Goal: Task Accomplishment & Management: Use online tool/utility

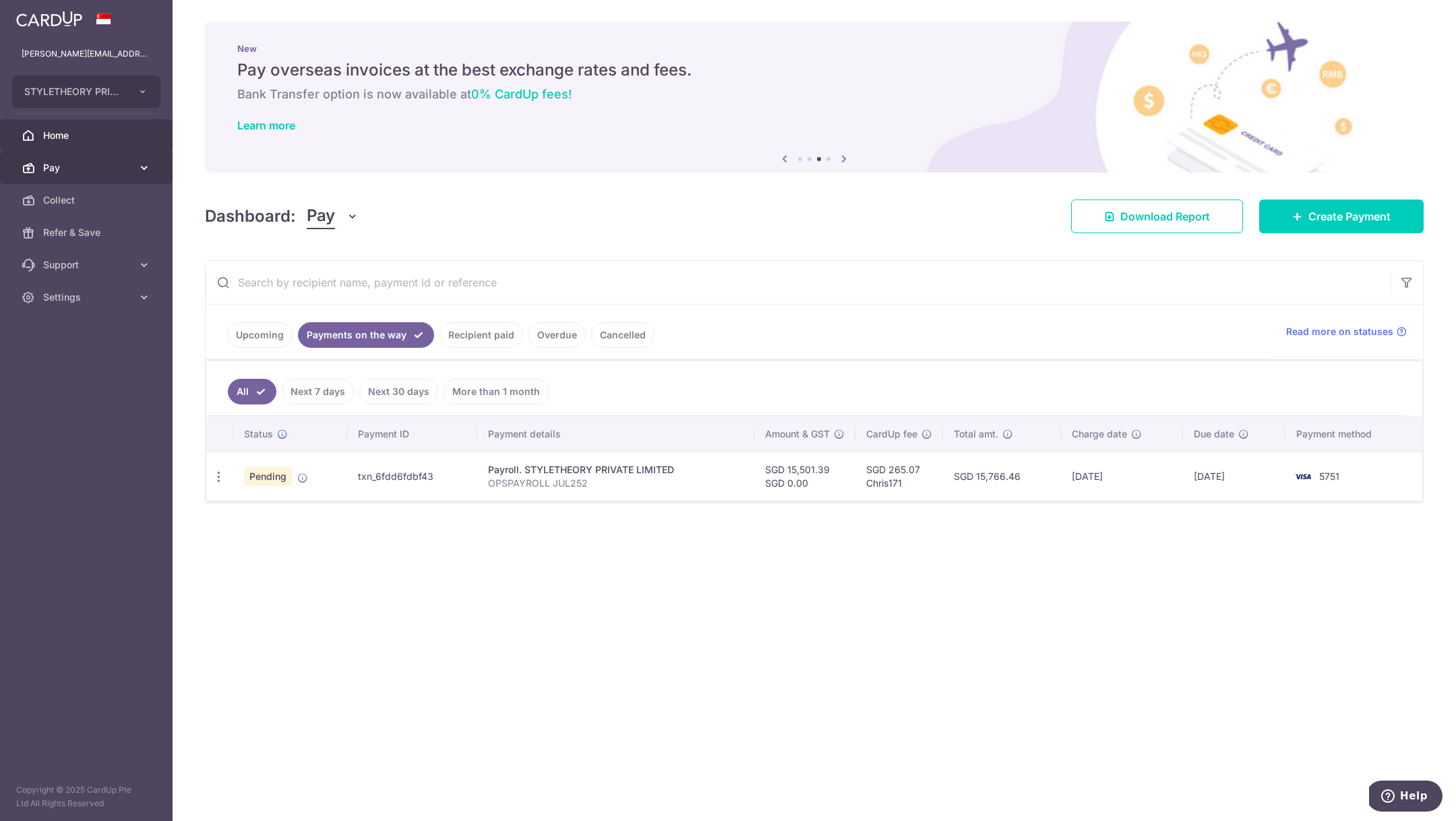
click at [65, 161] on span "Pay" at bounding box center [87, 167] width 89 height 13
click at [70, 195] on span "Payments" at bounding box center [87, 200] width 89 height 13
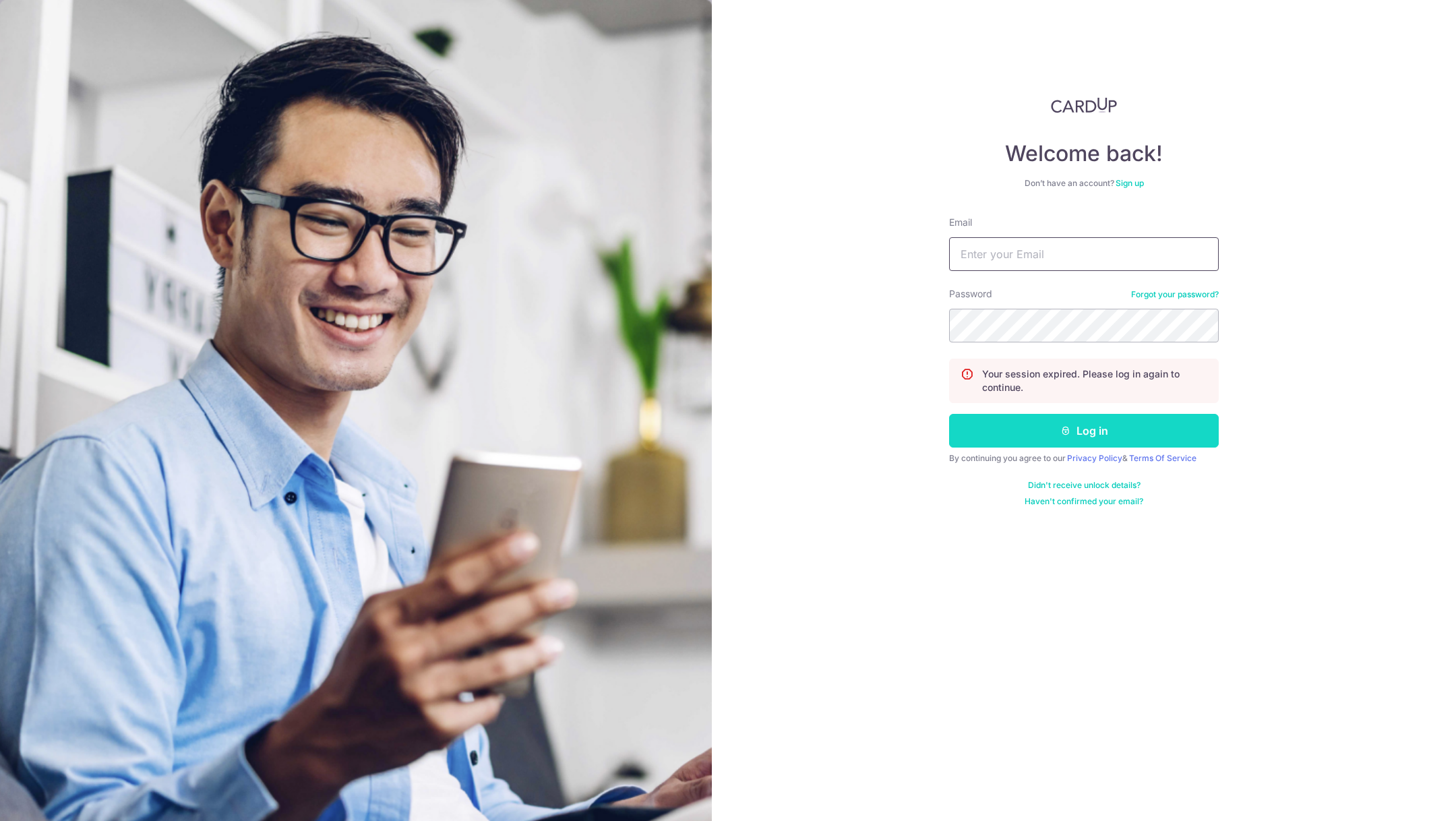
type input "[PERSON_NAME][EMAIL_ADDRESS][DOMAIN_NAME]"
click at [1012, 432] on button "Log in" at bounding box center [1083, 431] width 269 height 34
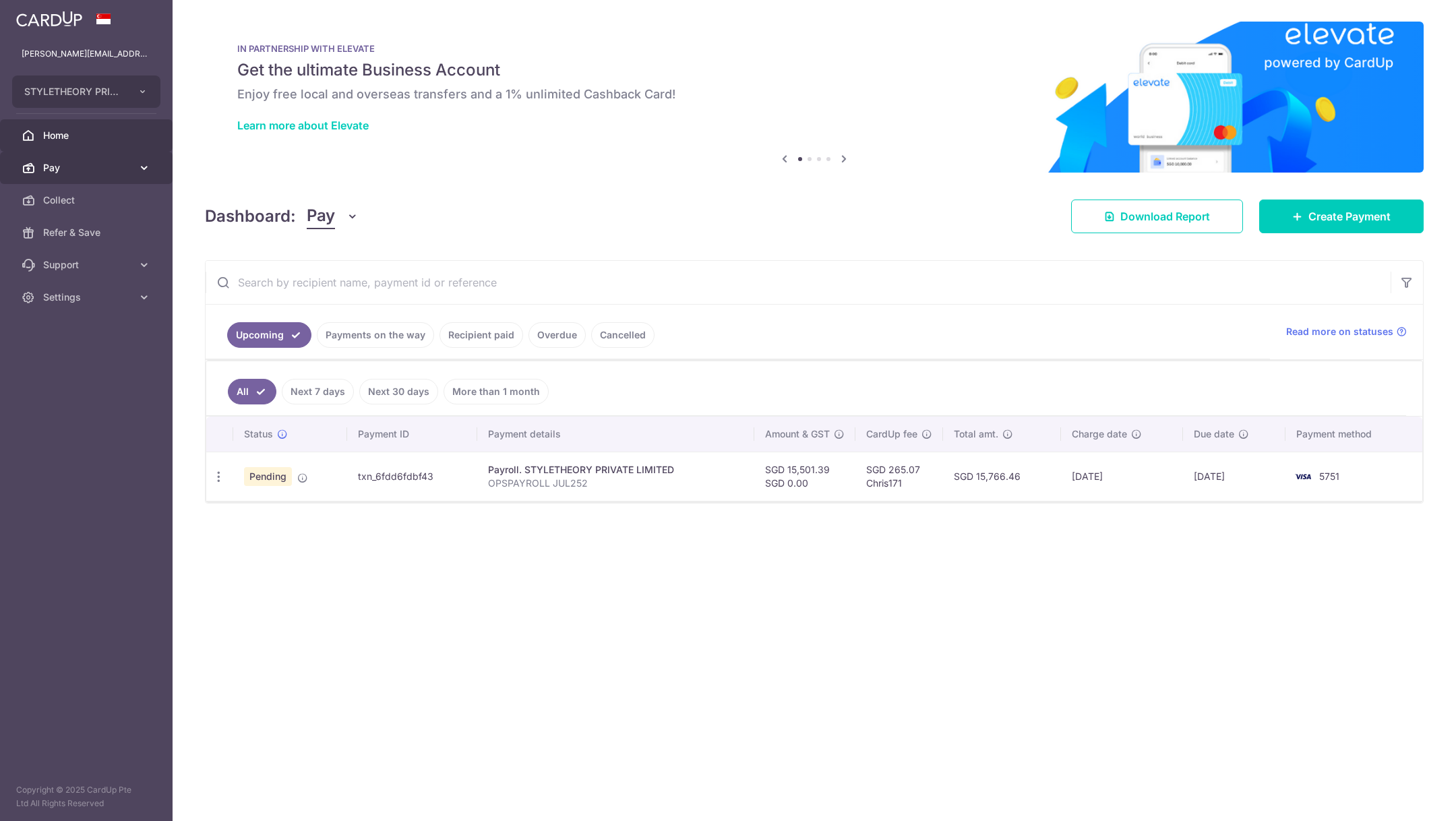
click at [117, 170] on span "Pay" at bounding box center [87, 167] width 89 height 13
click at [110, 207] on span "Payments" at bounding box center [87, 200] width 89 height 13
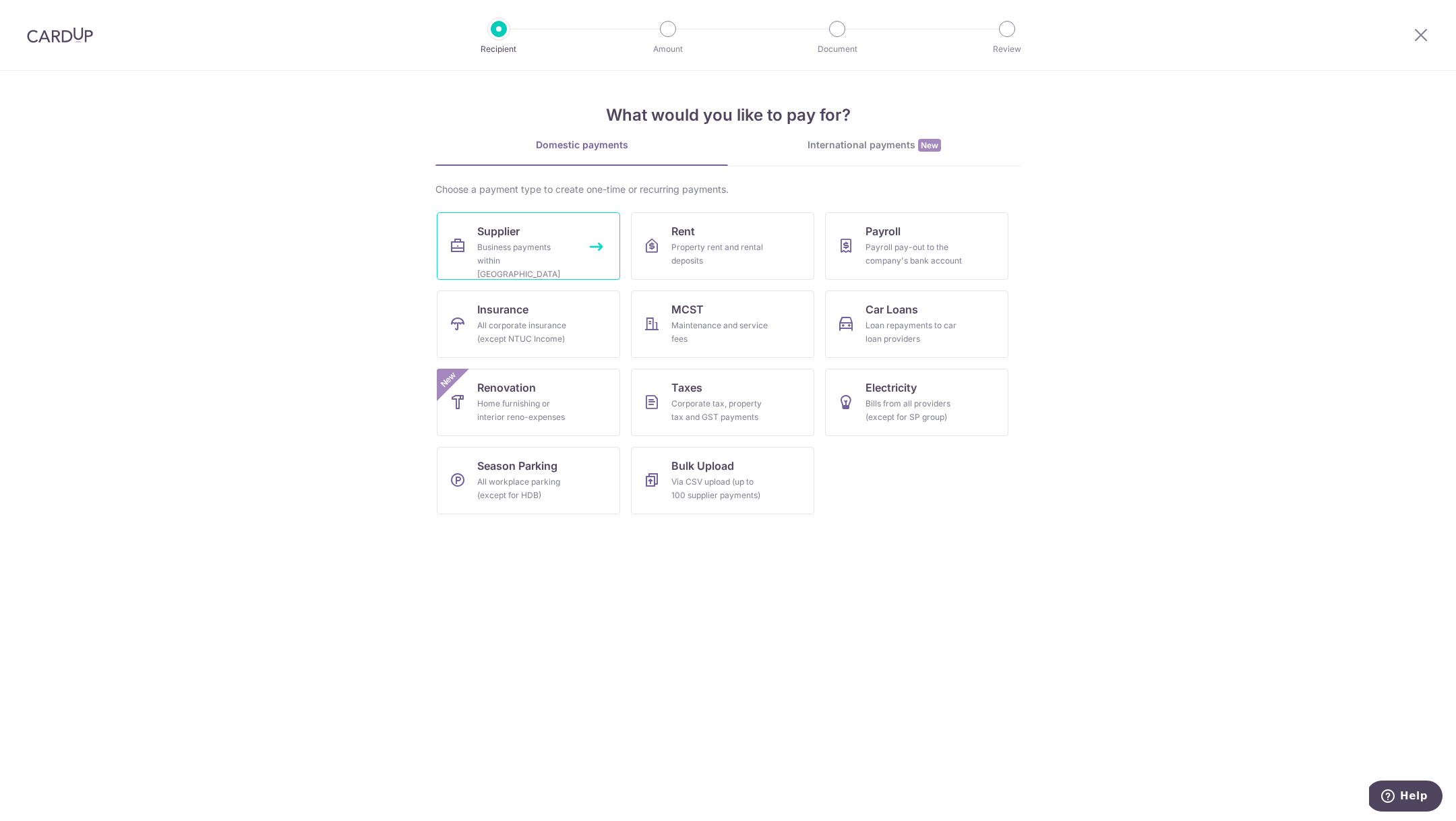
click at [544, 232] on link "Supplier Business payments within Singapore" at bounding box center [528, 246] width 184 height 67
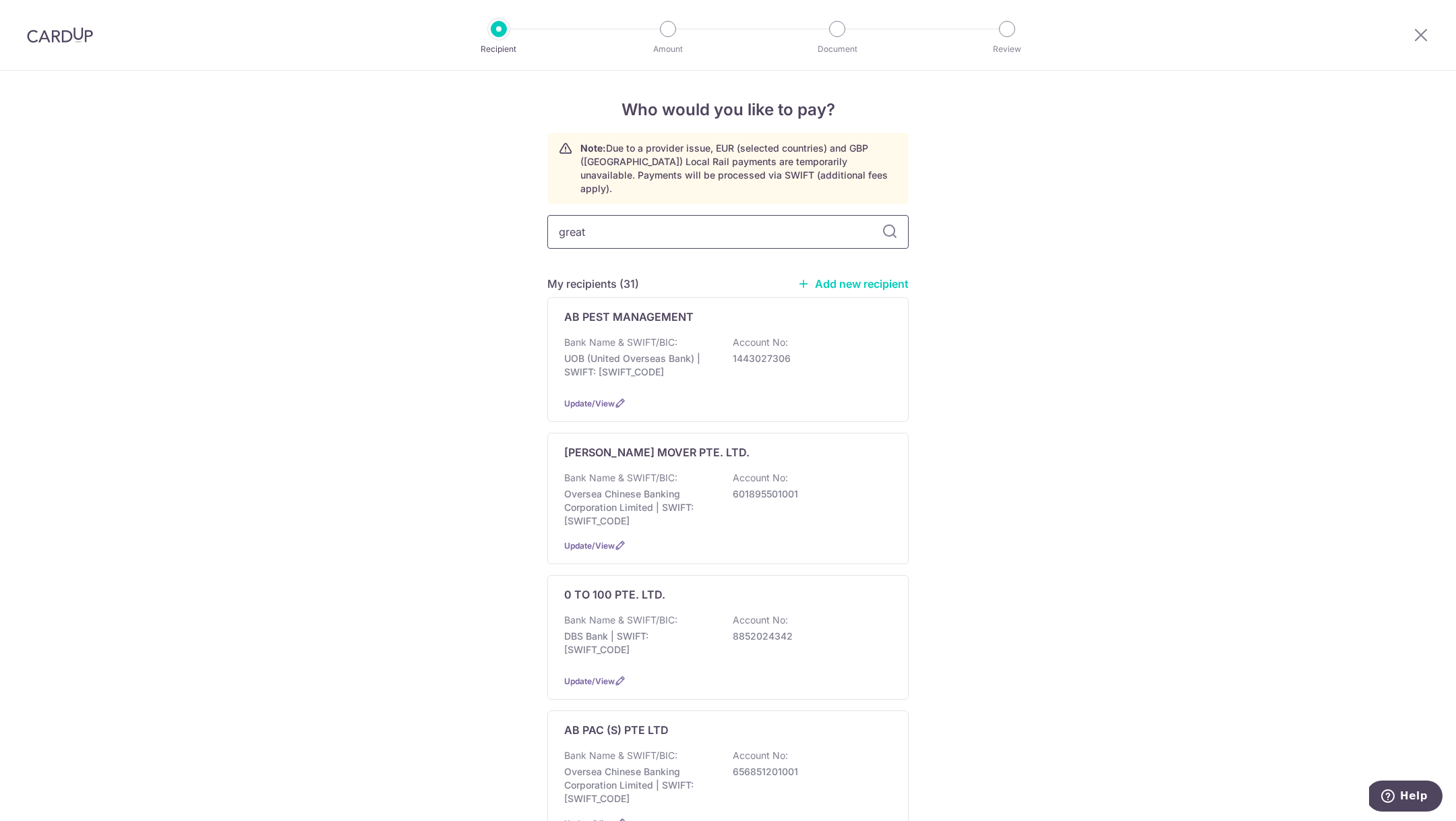
type input "great"
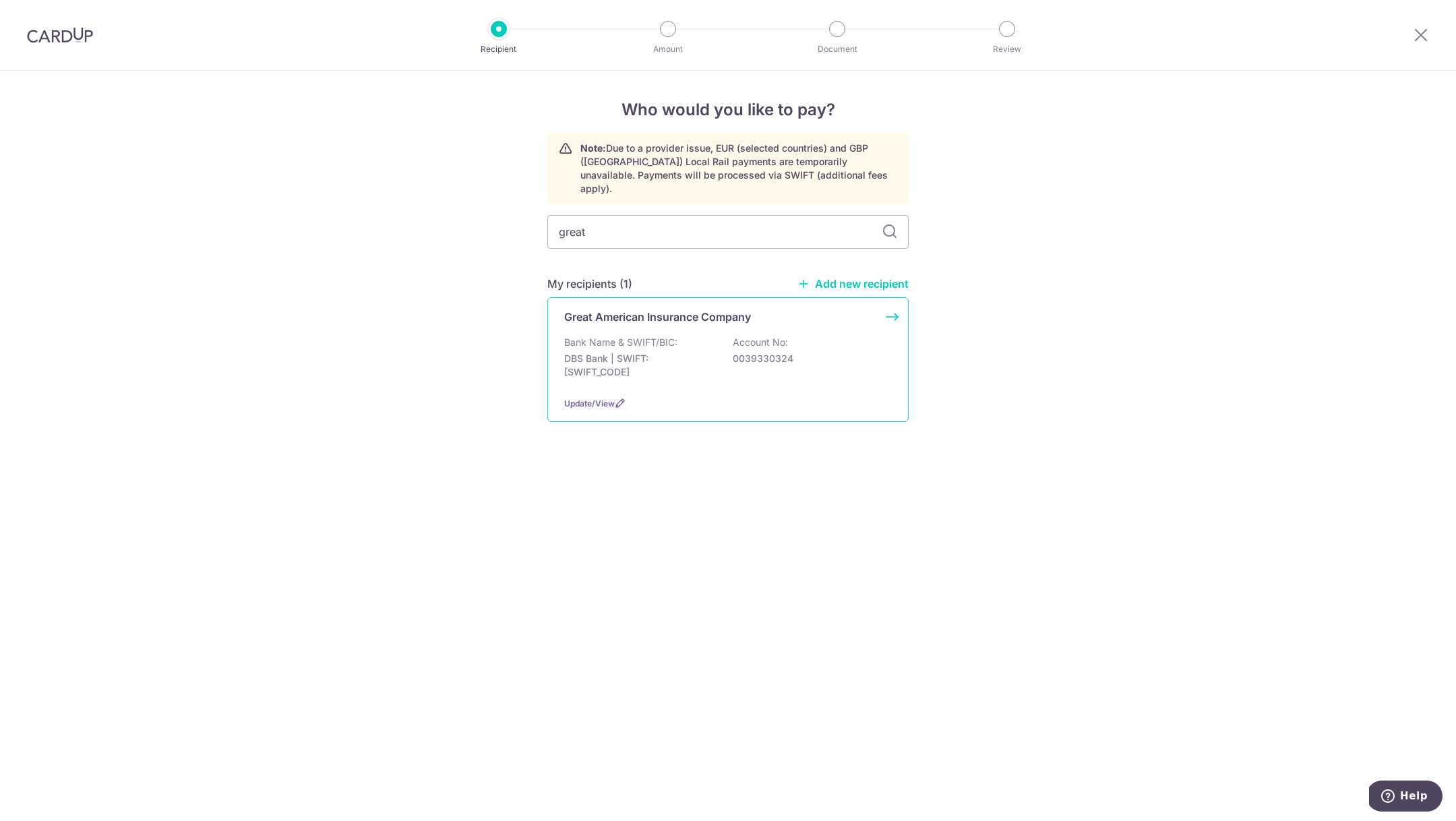
click at [765, 352] on p "0039330324" at bounding box center [808, 358] width 151 height 13
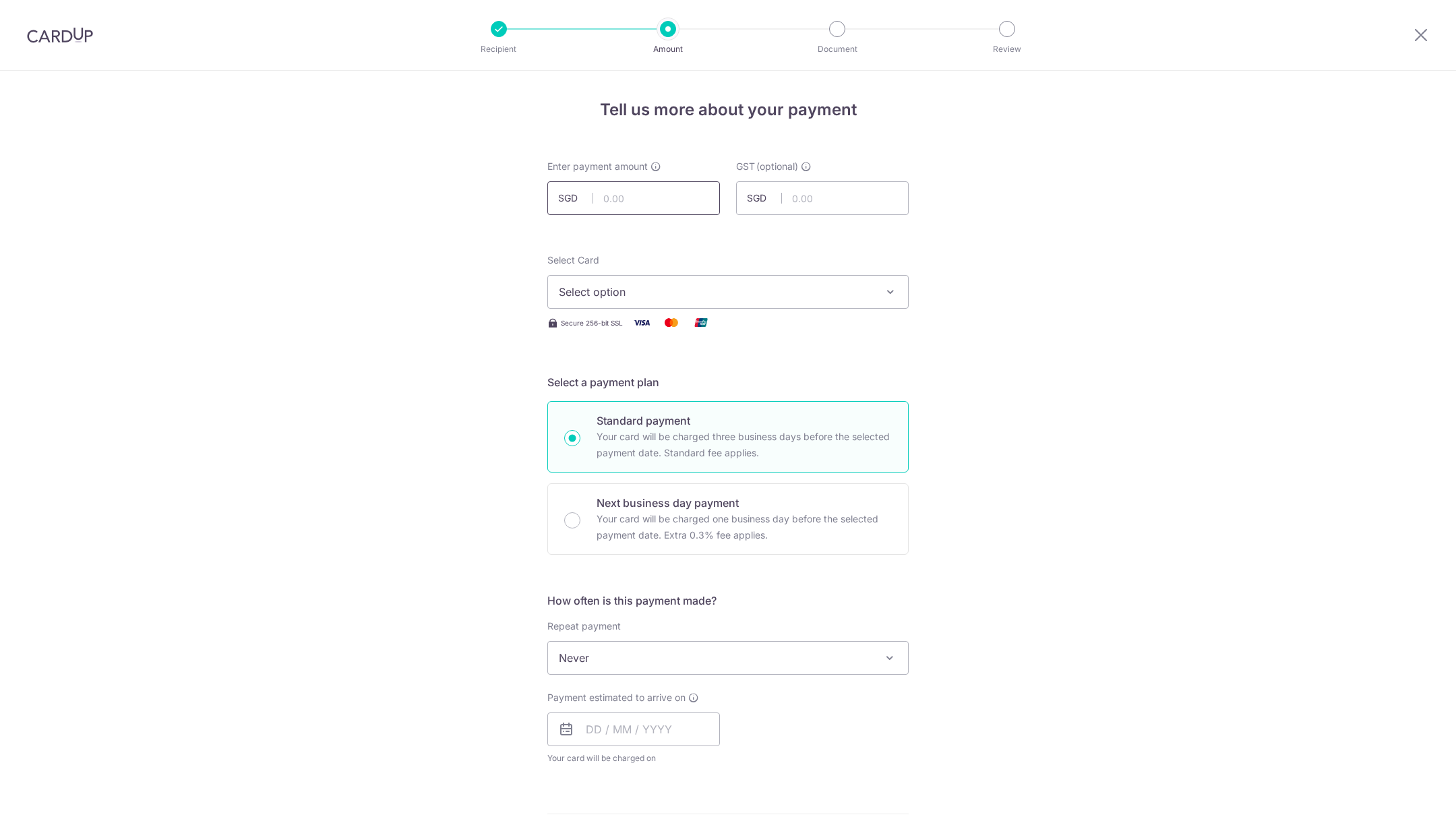
click at [628, 193] on input "text" at bounding box center [634, 198] width 173 height 34
type input "904.42"
click at [660, 293] on span "Select option" at bounding box center [715, 292] width 314 height 16
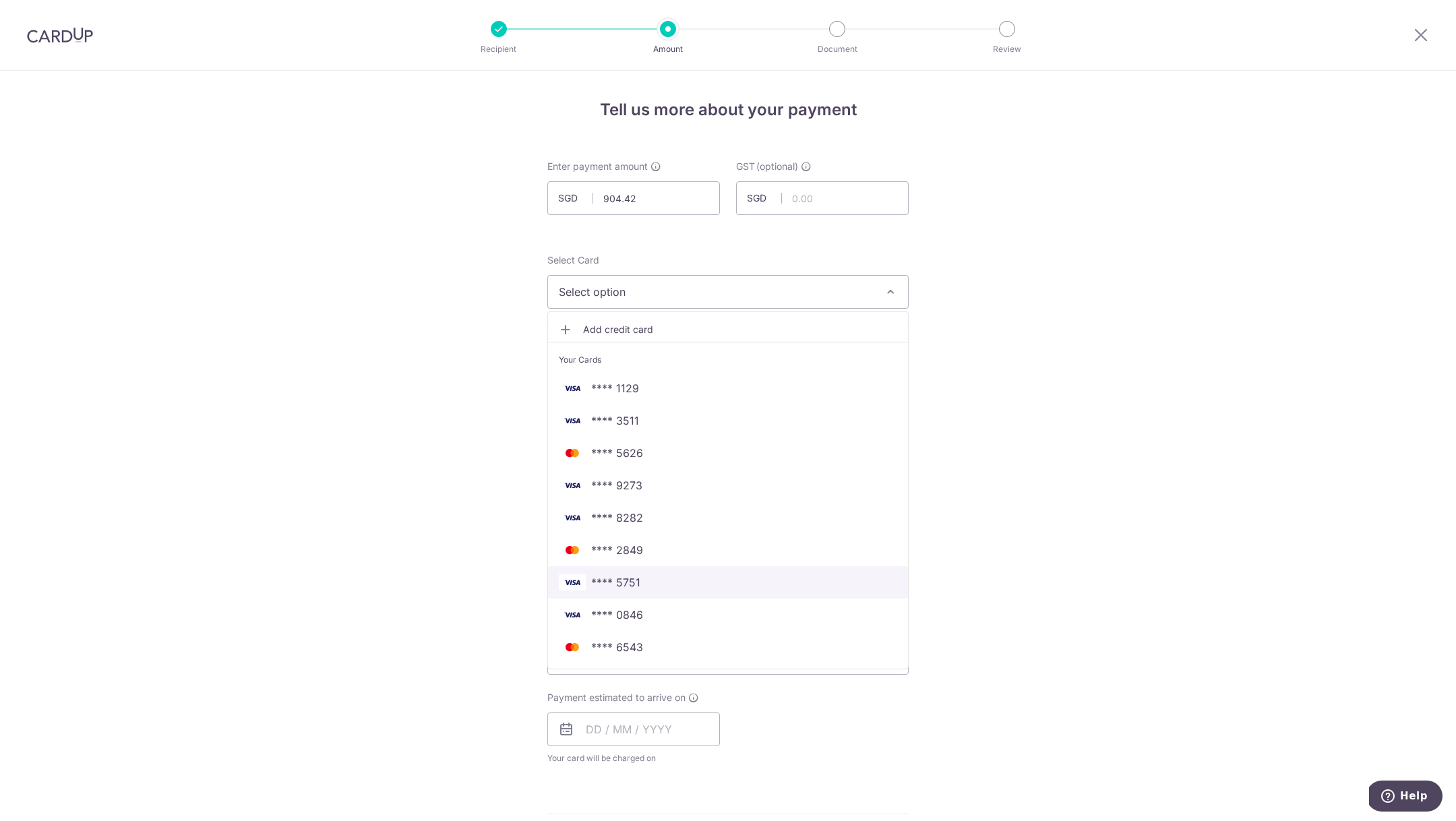
click at [659, 581] on span "**** 5751" at bounding box center [727, 582] width 339 height 16
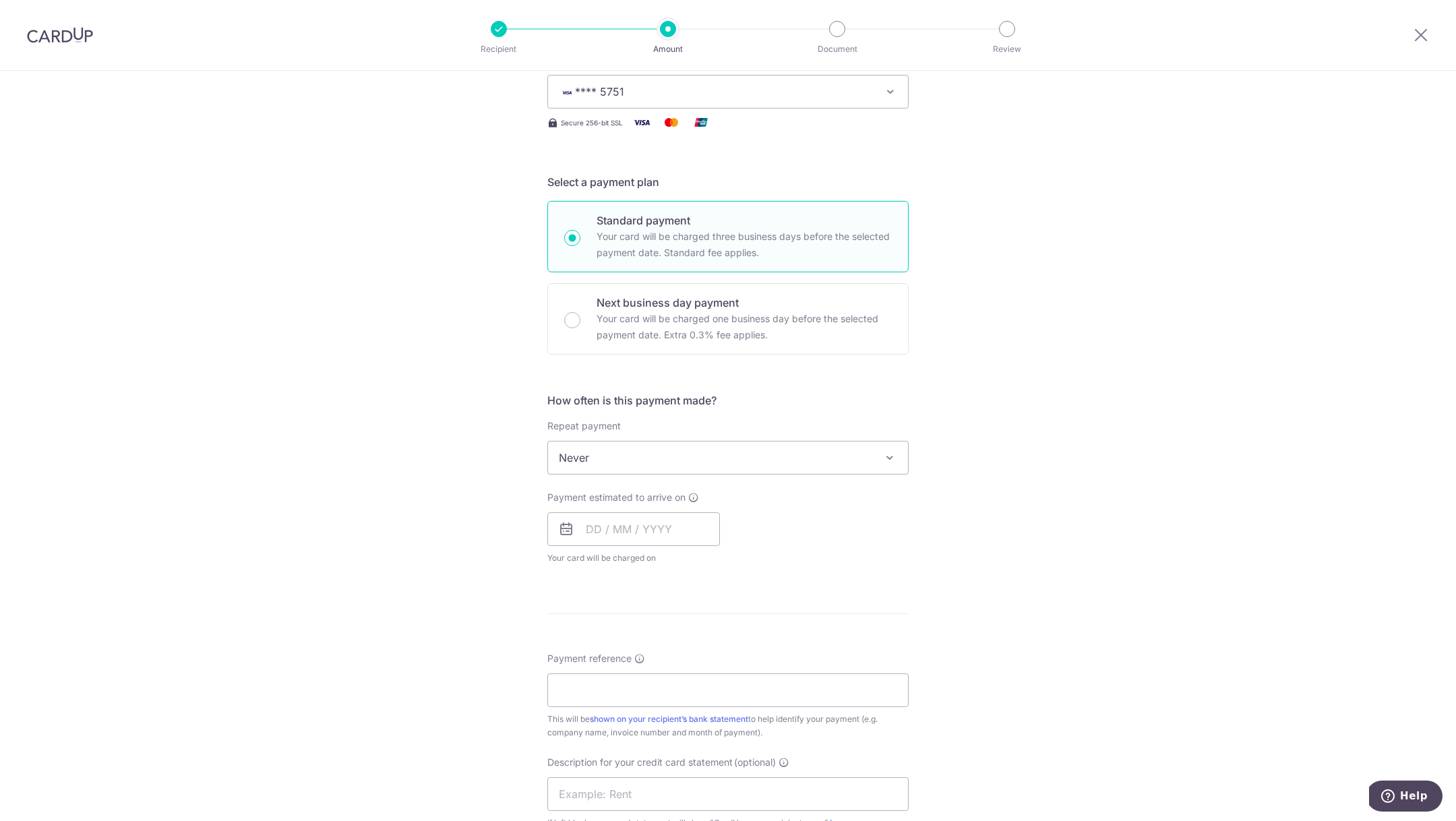
scroll to position [297, 0]
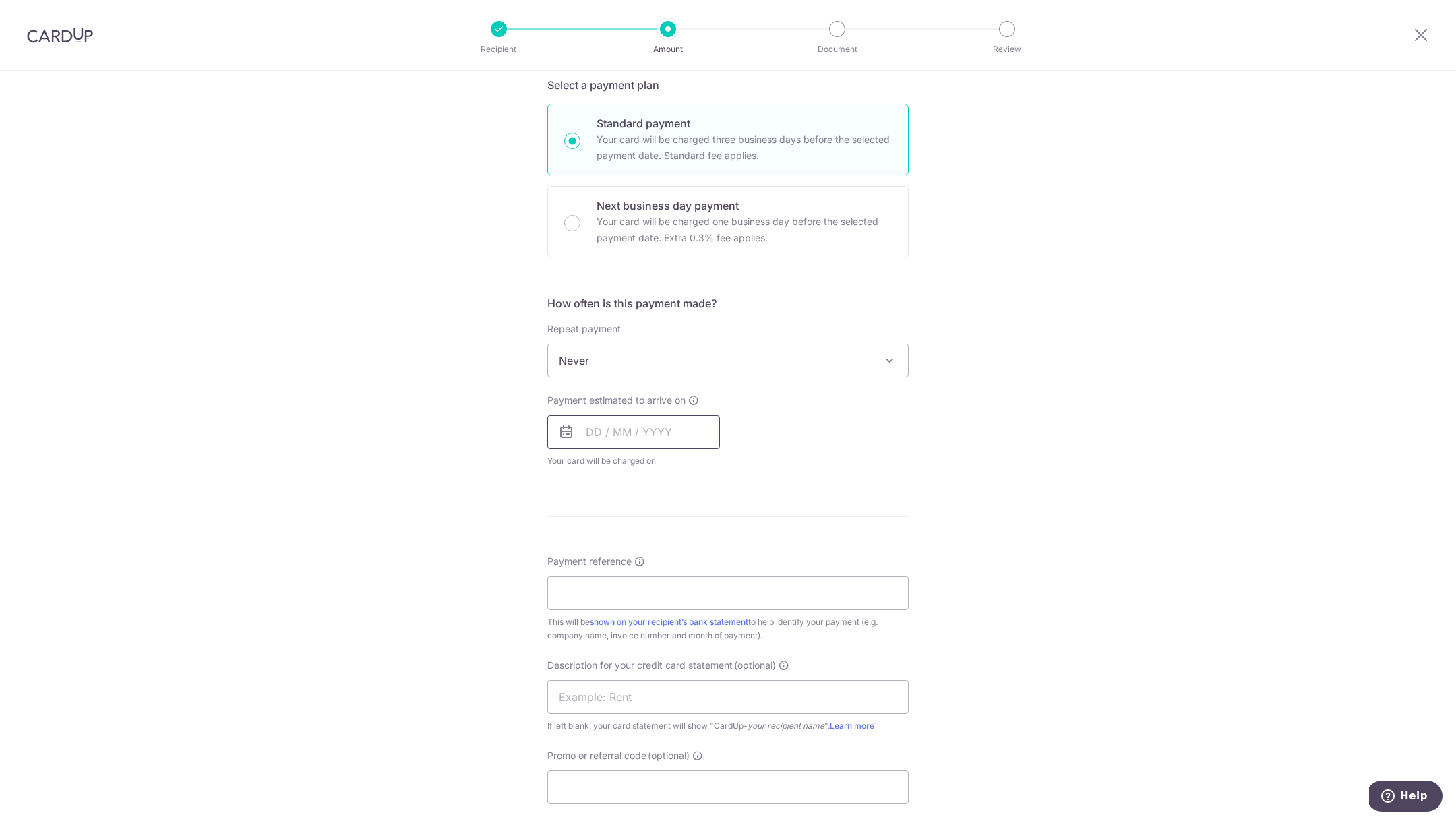
click at [628, 441] on input "text" at bounding box center [634, 432] width 173 height 34
click at [605, 605] on link "18" at bounding box center [601, 608] width 21 height 21
type input "[DATE]"
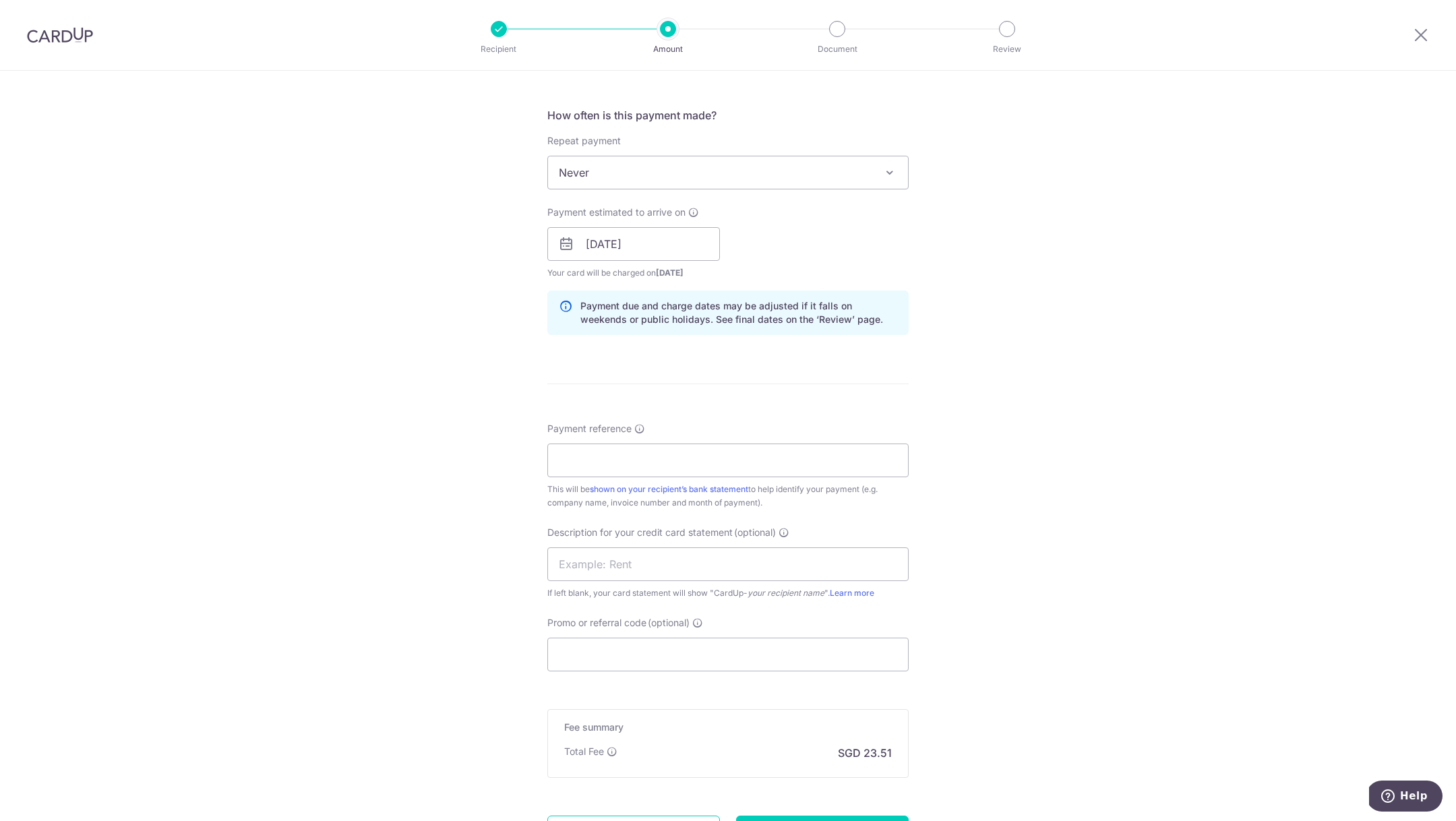
scroll to position [583, 0]
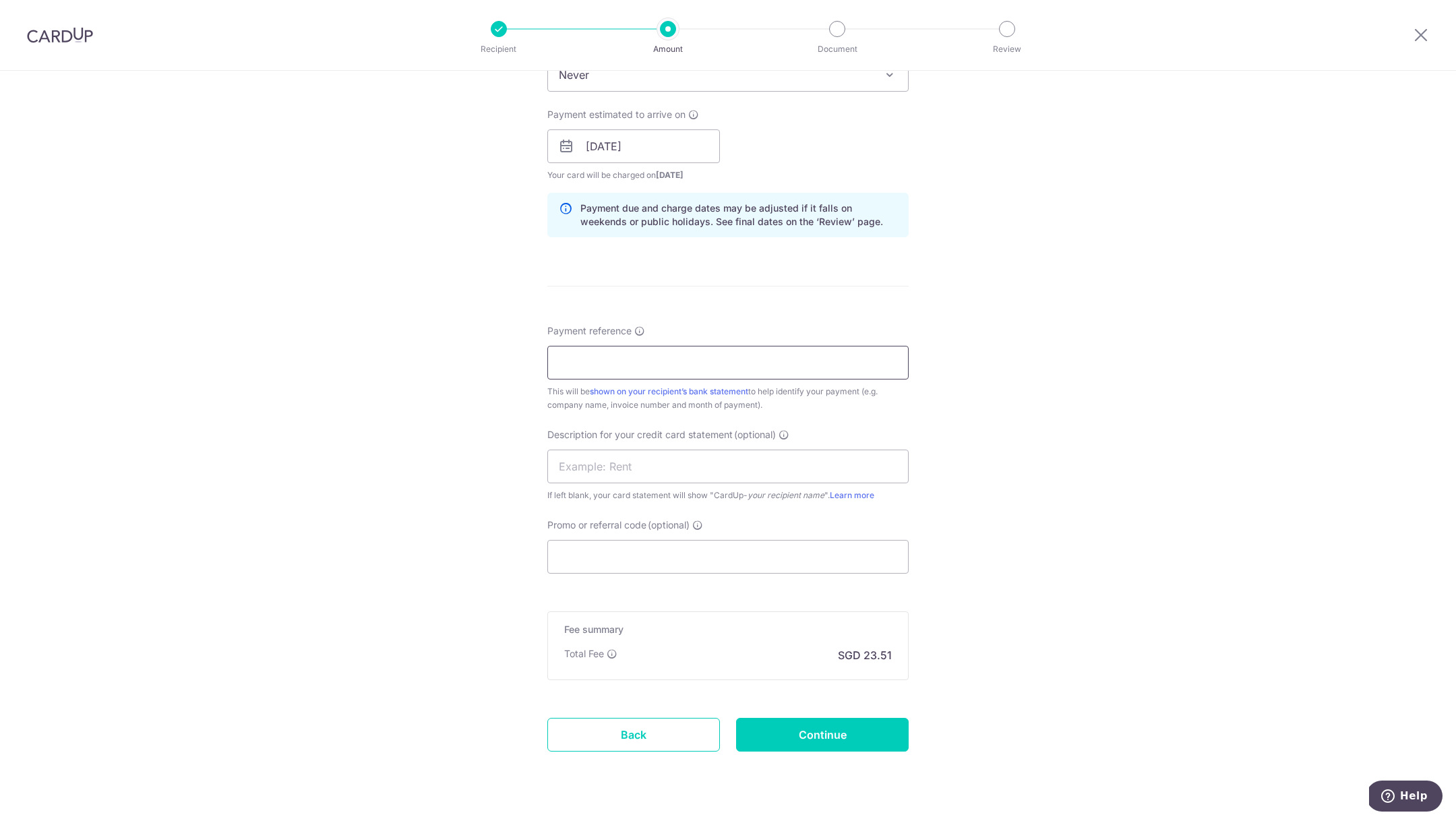
click at [691, 351] on input "Payment reference" at bounding box center [728, 363] width 361 height 34
paste input "WCWIC000004448-00-000"
type input "WCWIC000004448-00-000"
click at [636, 549] on input "Promo or referral code (optional)" at bounding box center [728, 557] width 361 height 34
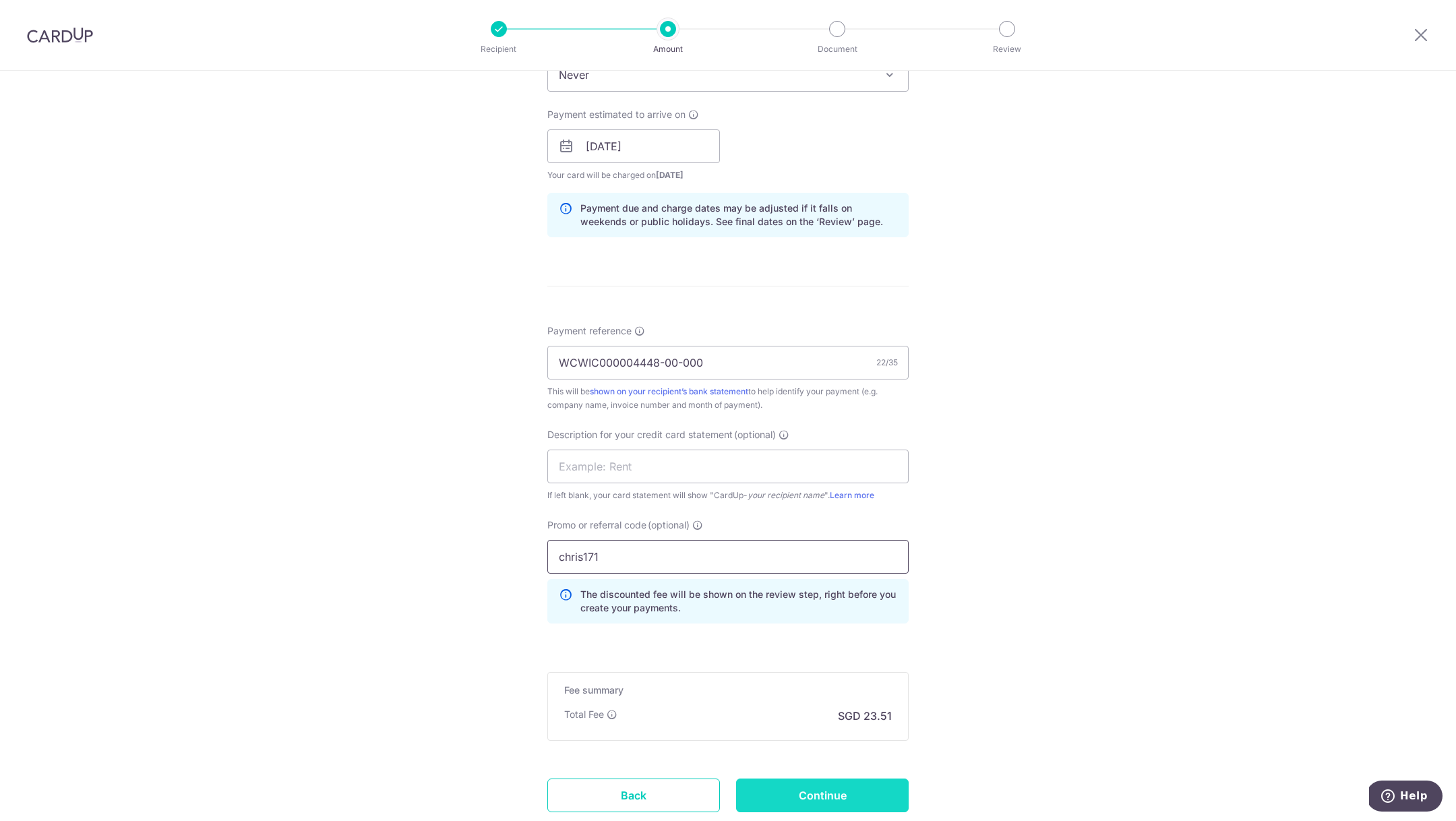
type input "chris171"
click at [813, 787] on input "Continue" at bounding box center [822, 795] width 173 height 34
type input "Create Schedule"
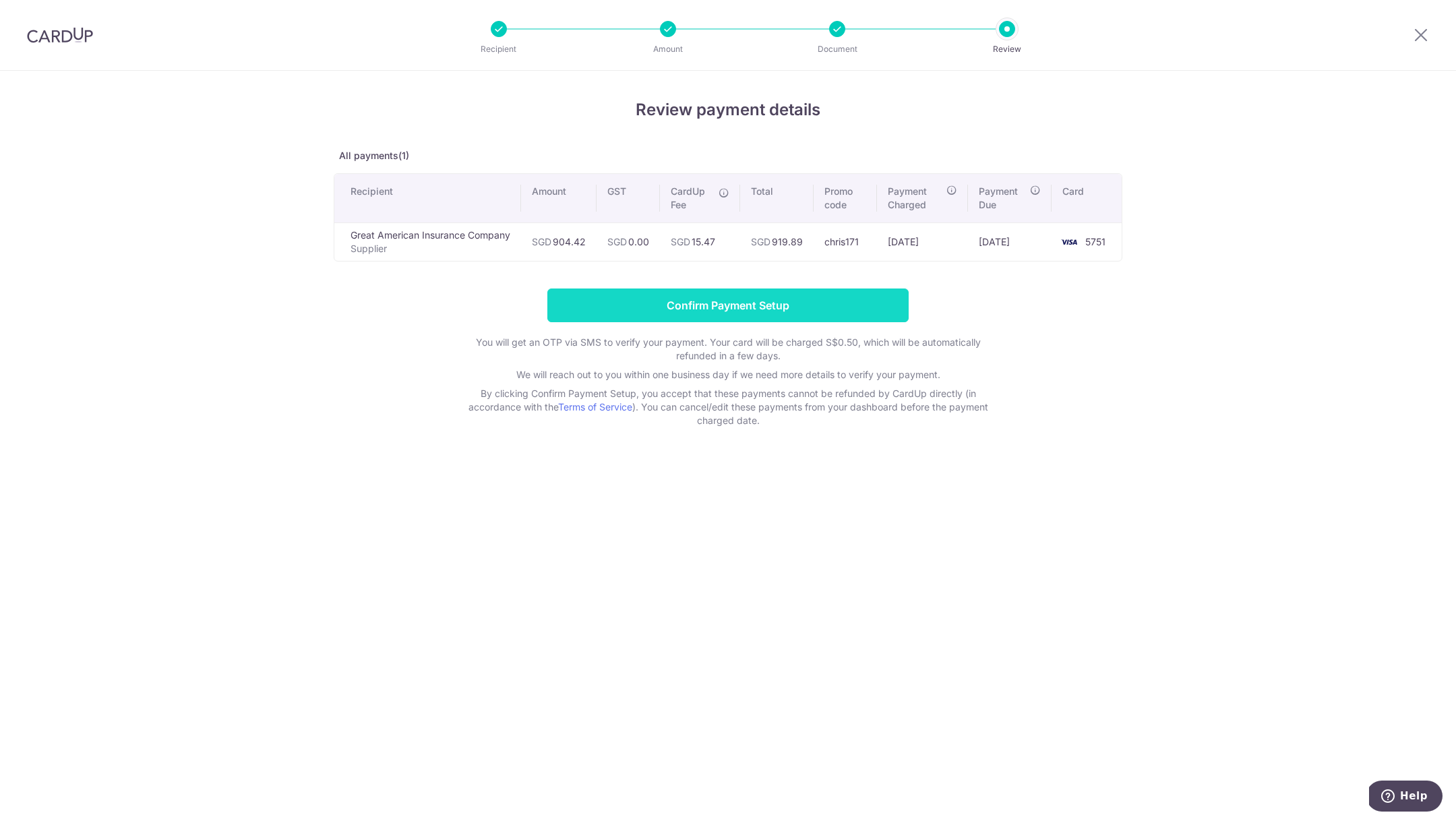
click at [884, 313] on input "Confirm Payment Setup" at bounding box center [728, 305] width 361 height 34
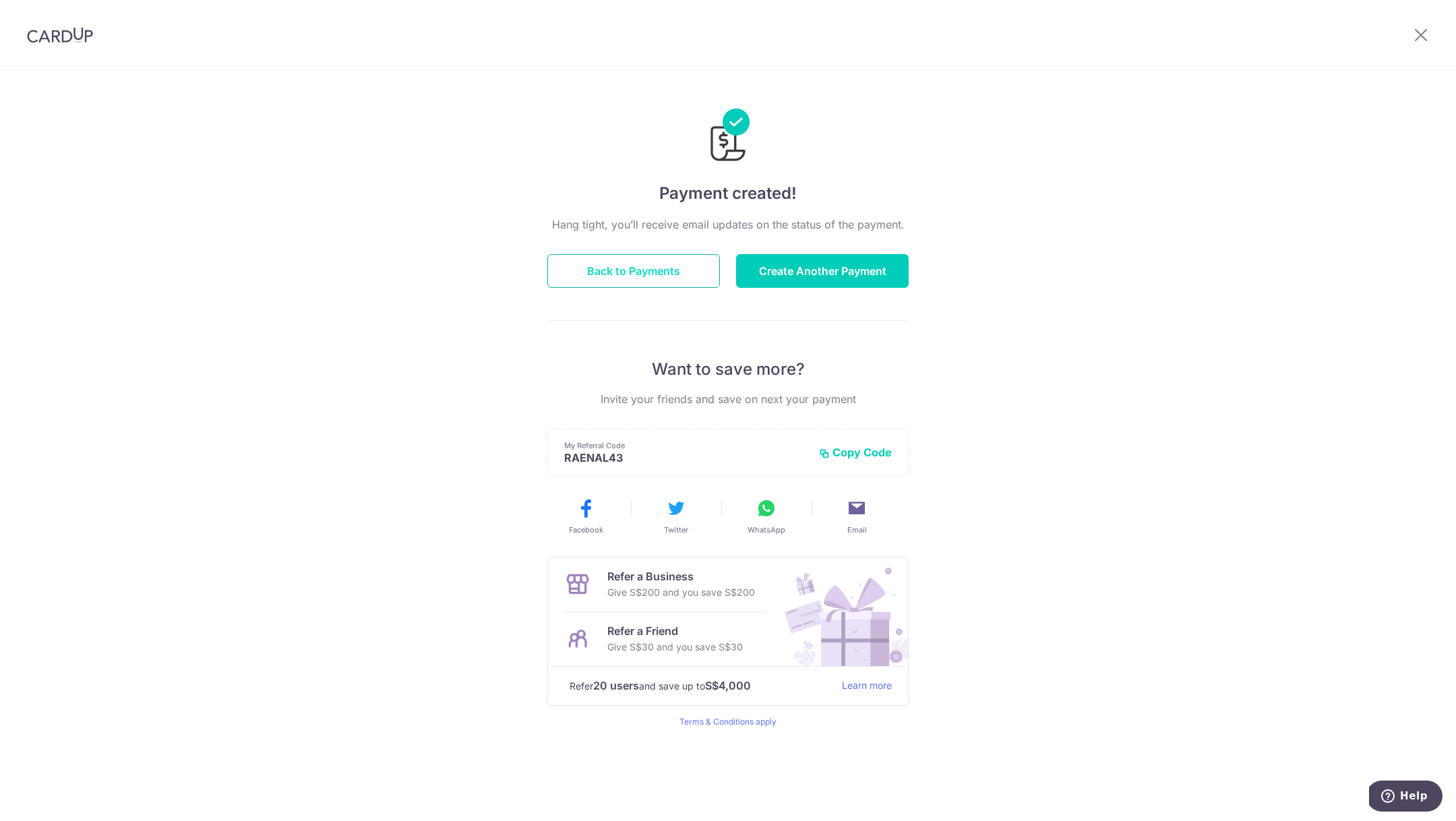
click at [670, 264] on button "Back to Payments" at bounding box center [634, 271] width 173 height 34
